Goal: Information Seeking & Learning: Learn about a topic

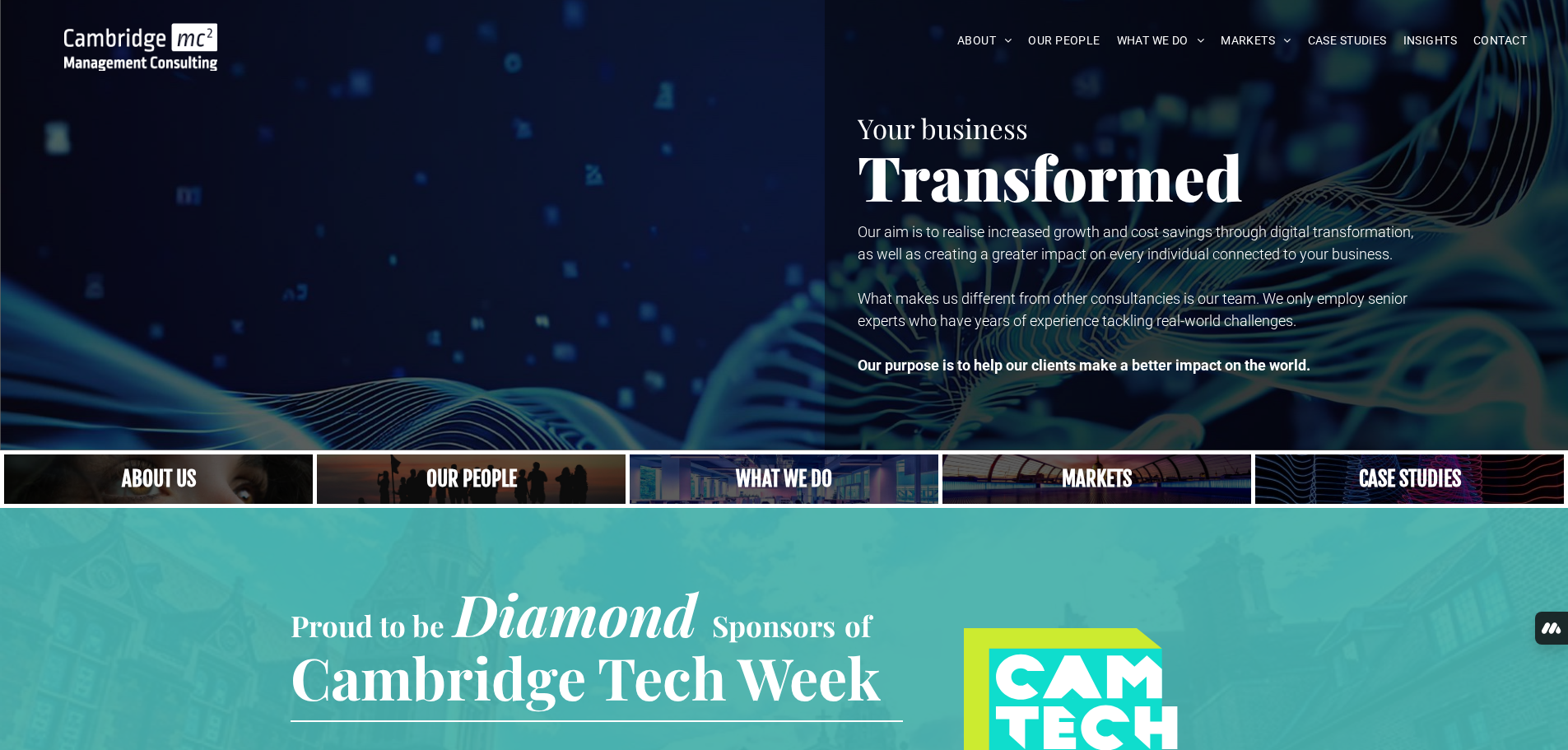
click at [1037, 34] on span "OUR PEOPLE" at bounding box center [1063, 41] width 71 height 26
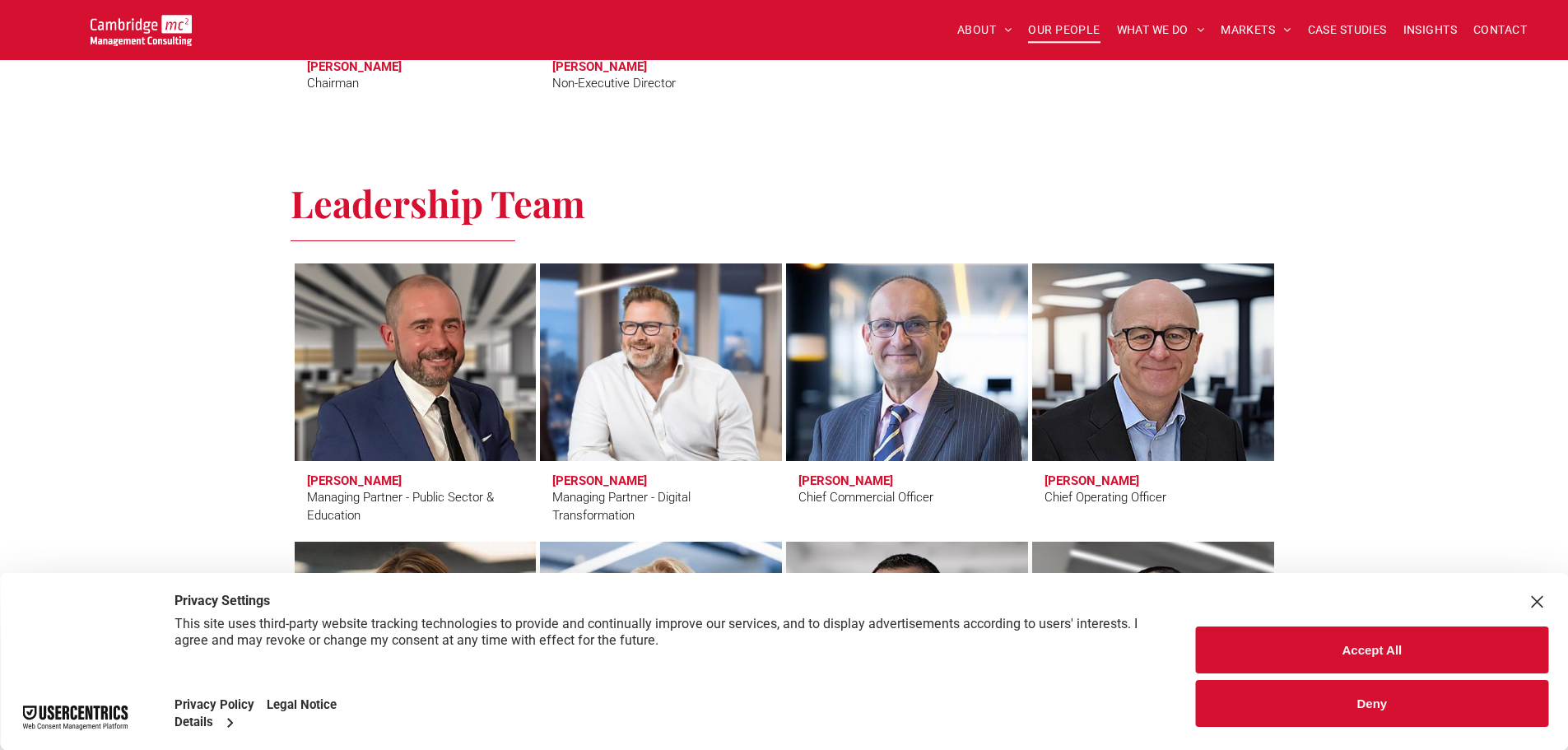
scroll to position [1070, 0]
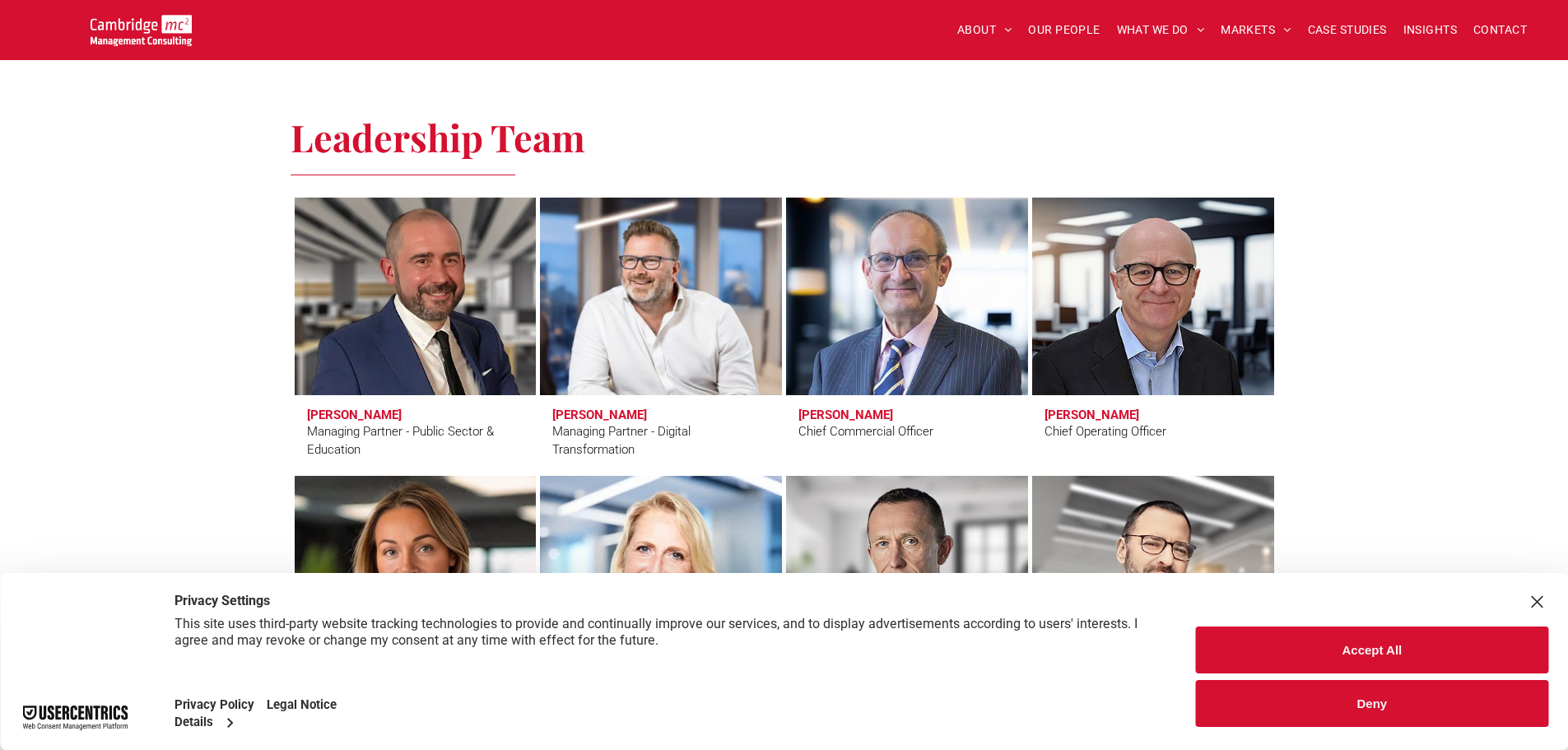
click at [1244, 667] on button "Accept All" at bounding box center [1371, 649] width 352 height 47
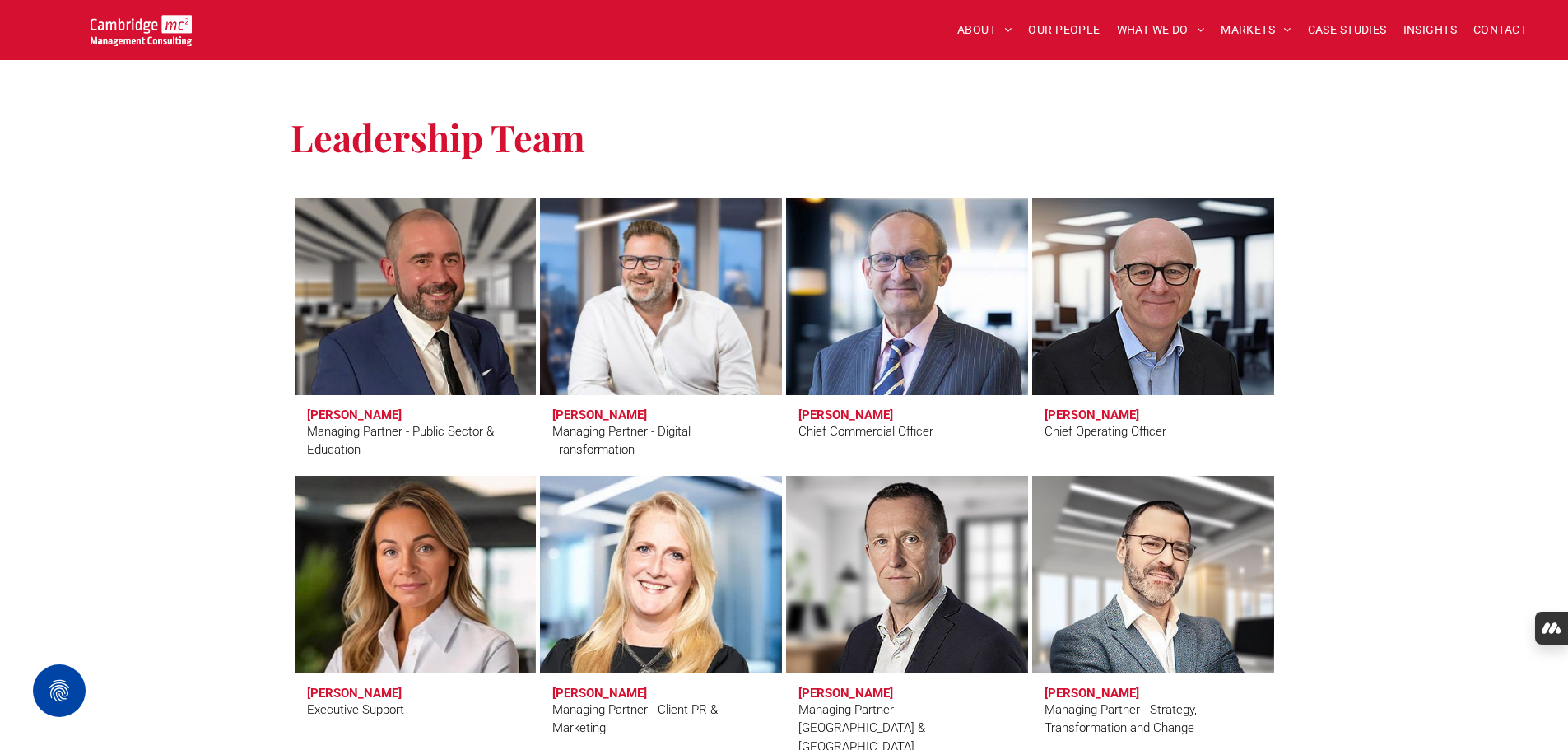
click at [898, 551] on link at bounding box center [906, 574] width 256 height 209
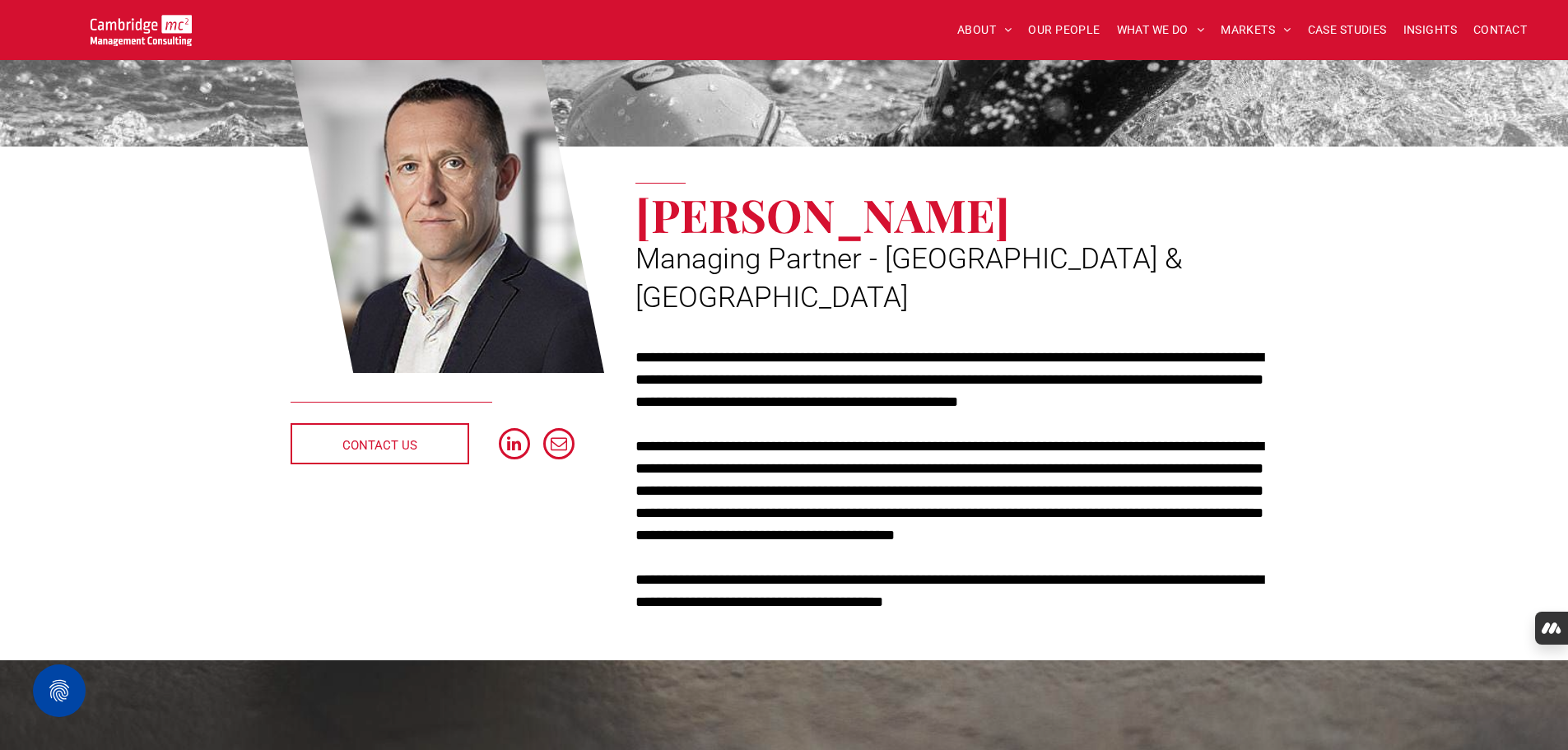
scroll to position [165, 0]
